Goal: Ask a question

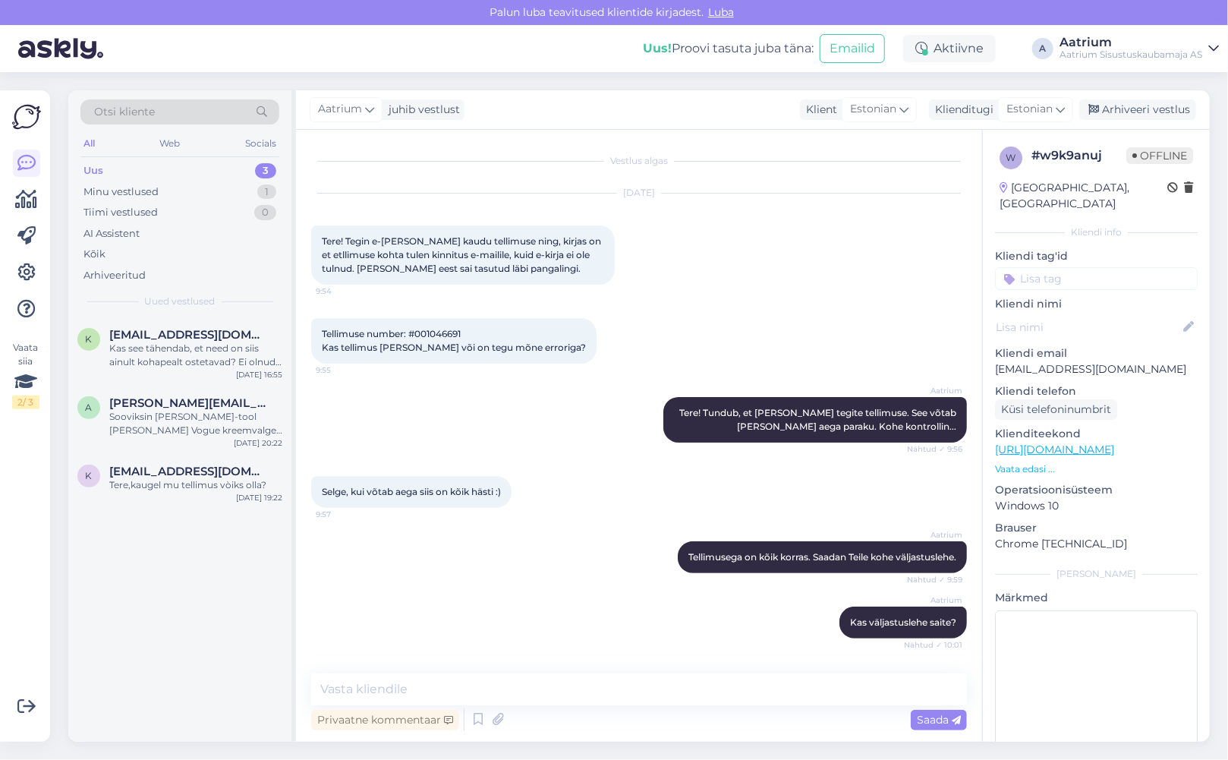
scroll to position [115, 0]
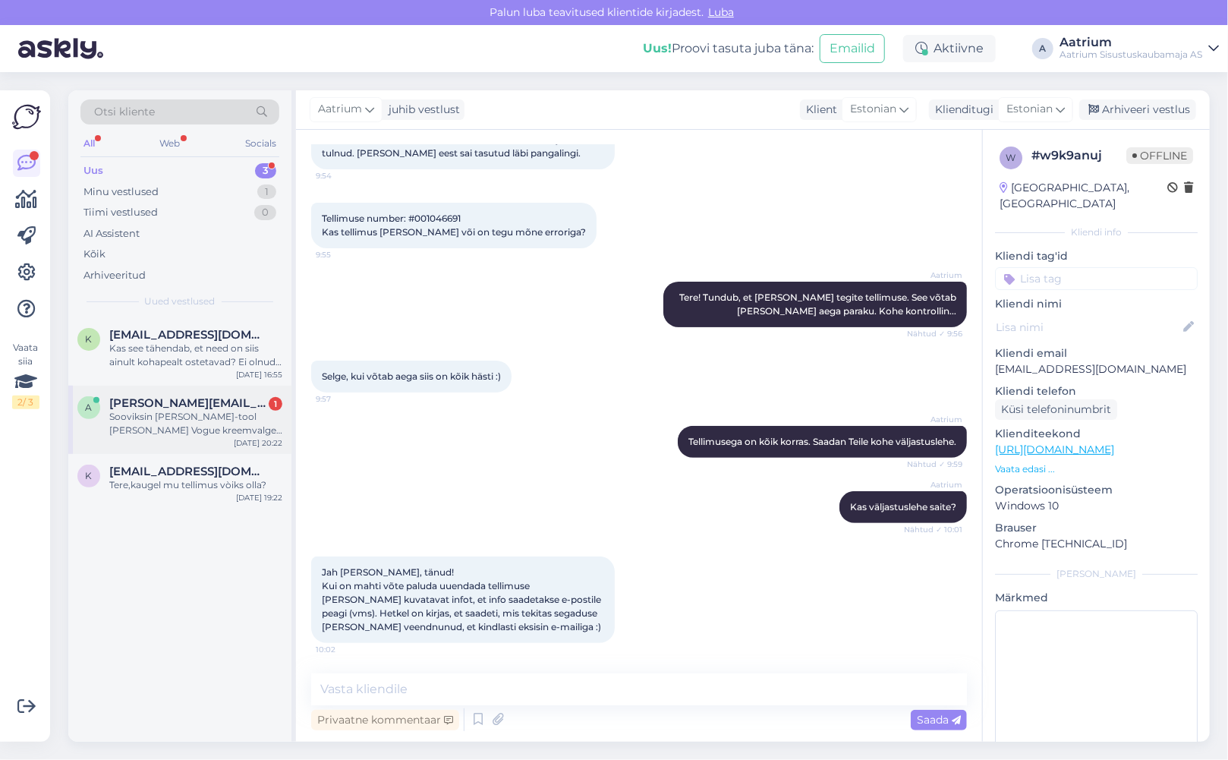
click at [145, 413] on div "Sooviksin [PERSON_NAME]-tool [PERSON_NAME] Vogue kreemvalge 200L juurde tellida…" at bounding box center [195, 423] width 173 height 27
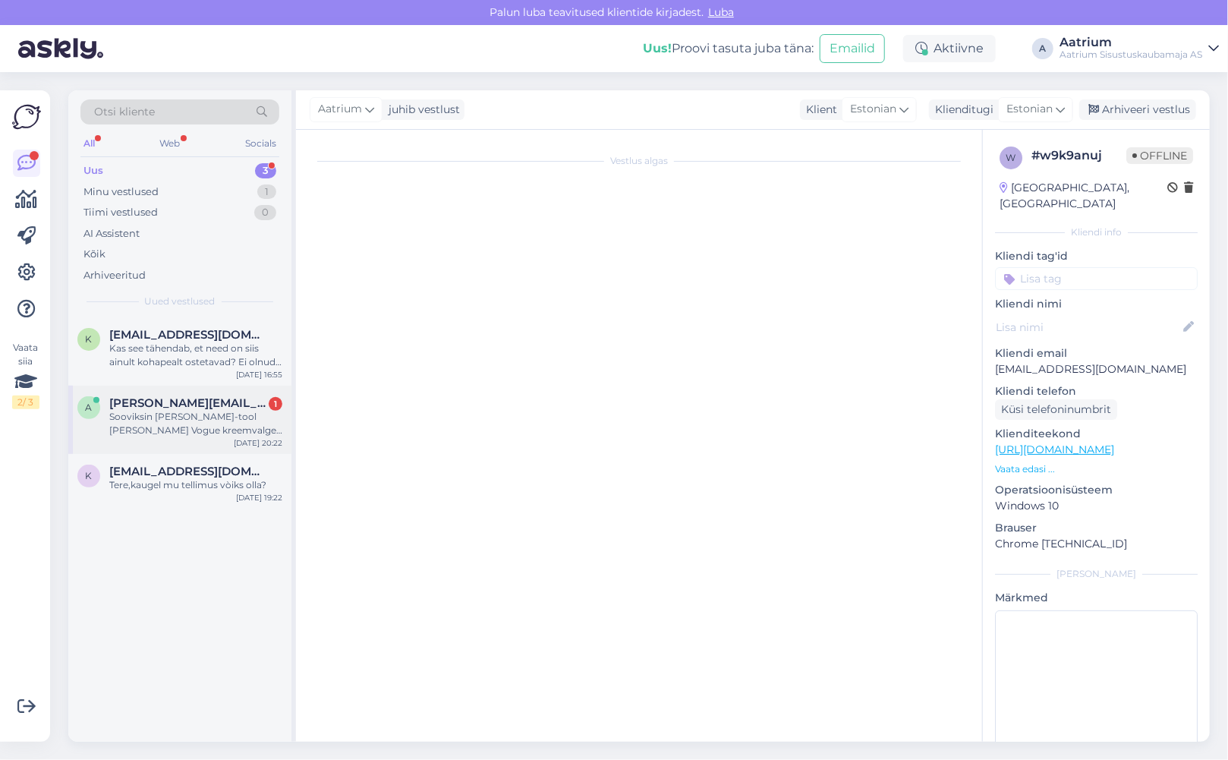
scroll to position [0, 0]
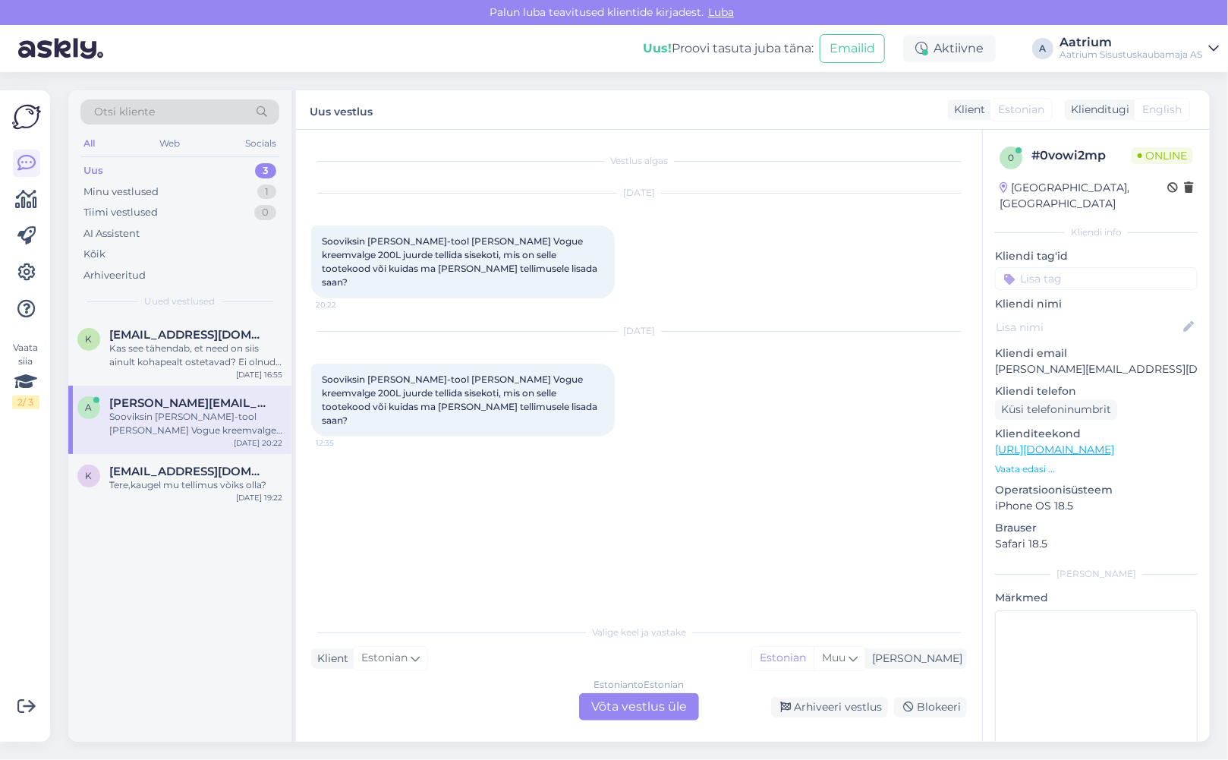
click at [1063, 443] on link "[URL][DOMAIN_NAME]" at bounding box center [1054, 450] width 119 height 14
click at [634, 702] on div "Estonian to Estonian Võta vestlus üle" at bounding box center [639, 706] width 120 height 27
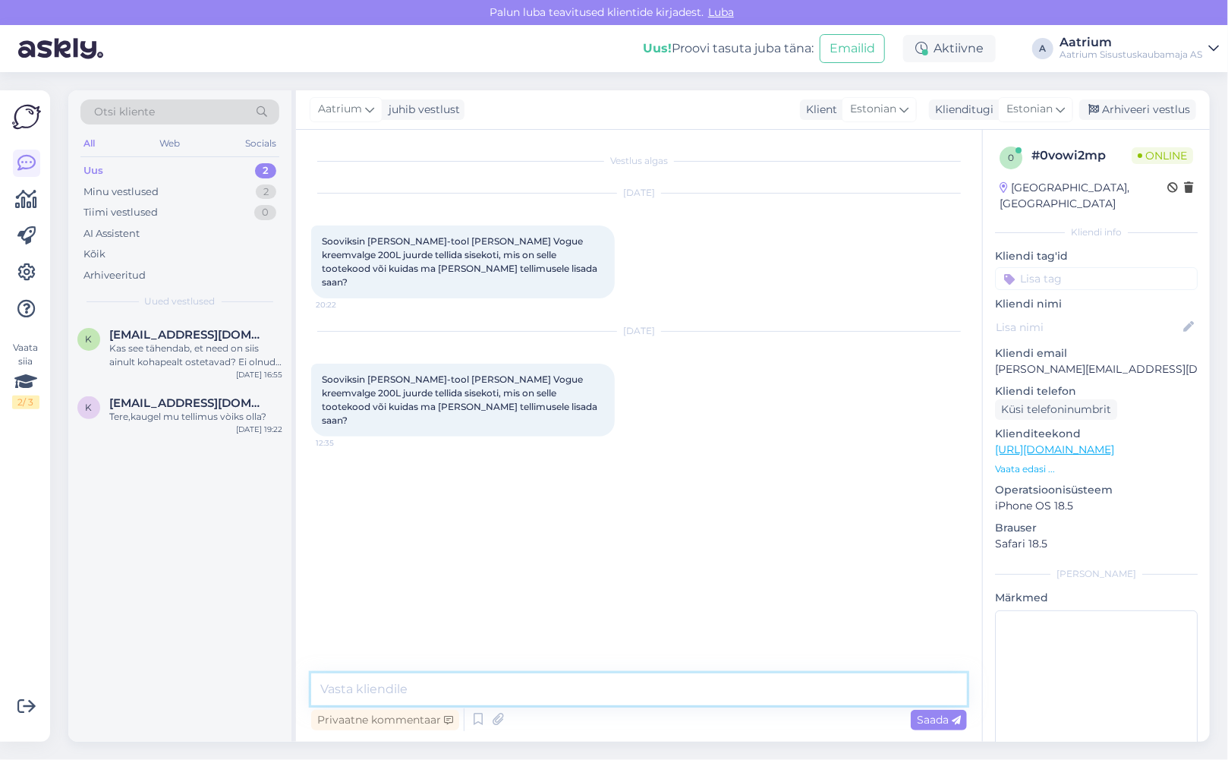
click at [489, 689] on textarea at bounding box center [639, 689] width 656 height 32
click at [449, 687] on textarea "Tere! Võite e-poes kot-tooli tellimuse" at bounding box center [639, 689] width 656 height 32
click at [562, 684] on textarea "Tere! Võite e-poes [PERSON_NAME]-tooli tellimuse" at bounding box center [639, 689] width 656 height 32
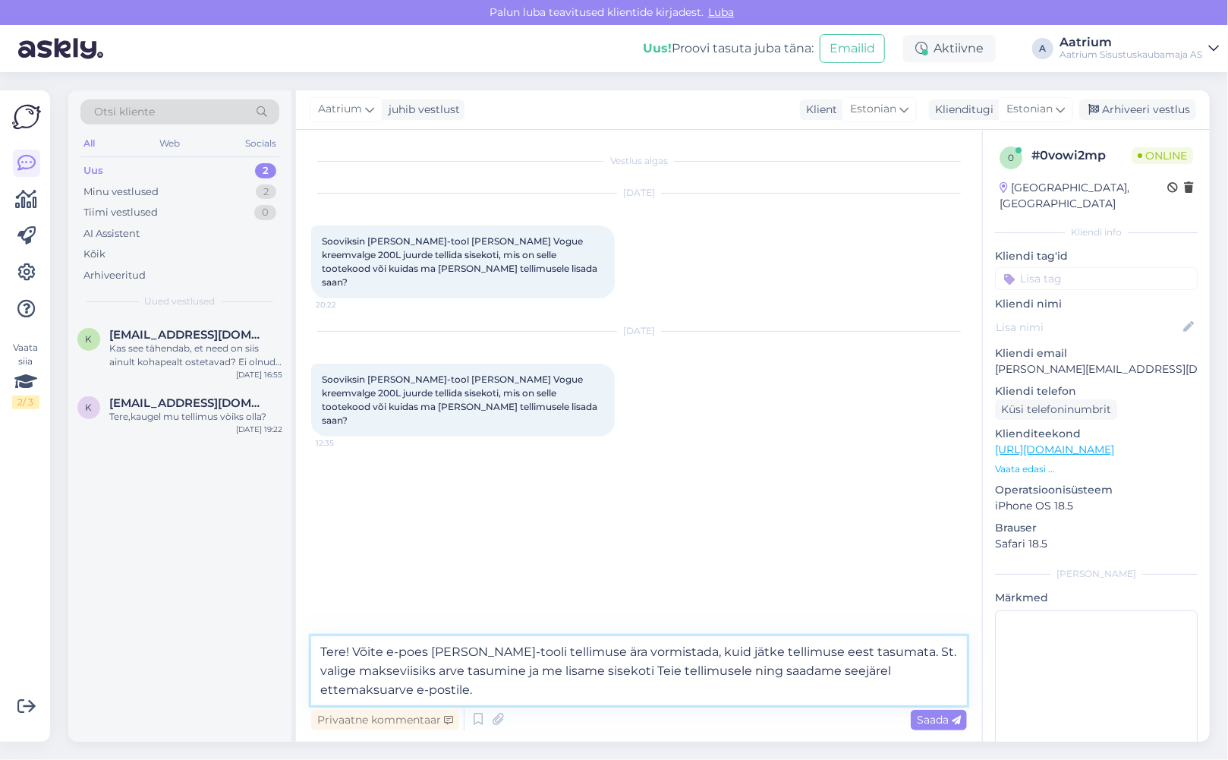
click at [424, 673] on textarea "Tere! Võite e-poes [PERSON_NAME]-tooli tellimuse ära vormistada, kuid jätke tel…" at bounding box center [639, 670] width 656 height 69
click at [525, 669] on textarea "Tere! Võite e-poes [PERSON_NAME]-tooli tellimuse ära vormistada, kuid jätke tel…" at bounding box center [639, 670] width 656 height 69
type textarea "Tere! Võite e-poes [PERSON_NAME]-tooli tellimuse ära vormistada, kuid jätke tel…"
click at [922, 718] on span "Saada" at bounding box center [939, 720] width 44 height 14
